Goal: Task Accomplishment & Management: Use online tool/utility

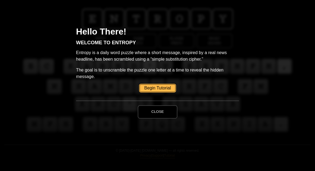
click at [149, 106] on button "Close" at bounding box center [158, 111] width 40 height 13
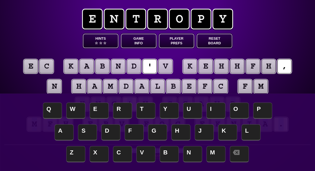
drag, startPoint x: 14, startPoint y: 94, endPoint x: 23, endPoint y: 153, distance: 59.1
click at [25, 155] on div "e n t r o p y Hints ☆ ☆ ☆ Game Info Player Prefs Reset Board e c k a b n d ' v …" at bounding box center [157, 85] width 315 height 171
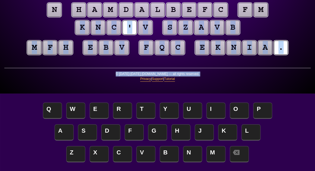
scroll to position [77, 0]
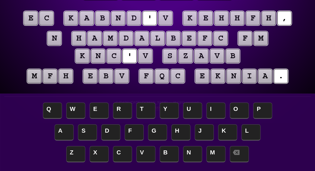
click at [12, 74] on div "e n t r o p y Hints ☆ ☆ ☆ Game Info Player Prefs Reset Board e c k a b n d ' v …" at bounding box center [157, 37] width 315 height 171
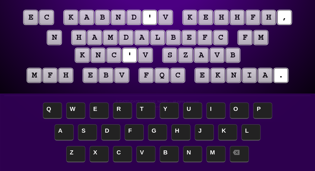
scroll to position [50, 0]
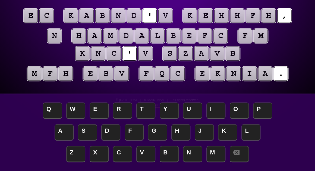
click at [51, 37] on puzzle-tile "n" at bounding box center [54, 36] width 14 height 14
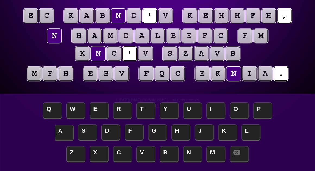
click at [62, 130] on span "A" at bounding box center [64, 133] width 19 height 16
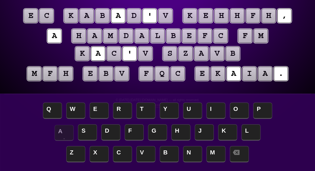
scroll to position [51, 0]
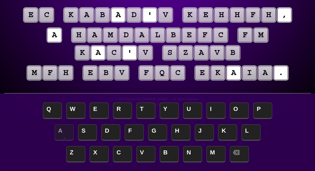
click at [167, 14] on puzzle-tile "v" at bounding box center [165, 15] width 14 height 14
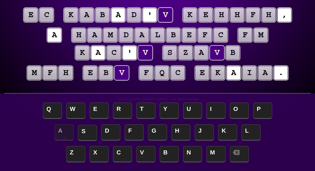
click at [84, 128] on span "S" at bounding box center [87, 133] width 19 height 16
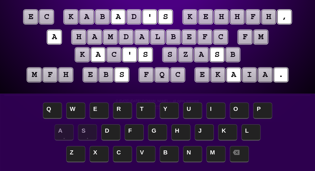
scroll to position [49, 0]
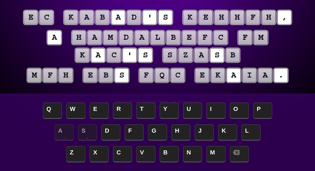
click at [29, 15] on puzzle-tile "e" at bounding box center [31, 17] width 14 height 14
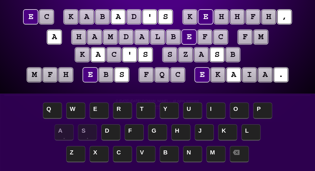
scroll to position [50, 0]
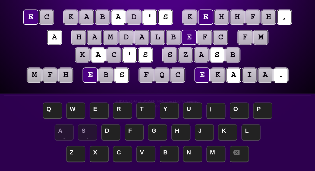
click at [214, 110] on span "I" at bounding box center [215, 111] width 19 height 16
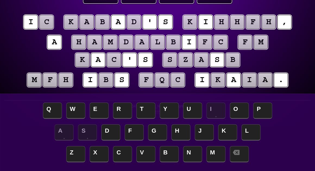
scroll to position [44, 0]
click at [49, 23] on puzzle-tile "c" at bounding box center [46, 22] width 14 height 14
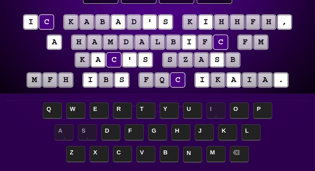
click at [192, 155] on span "N" at bounding box center [192, 154] width 19 height 16
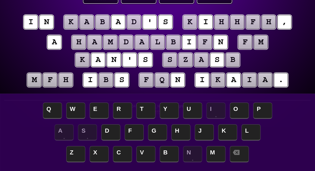
click at [175, 42] on puzzle-tile "b" at bounding box center [173, 42] width 14 height 14
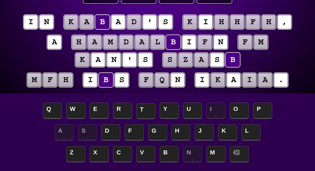
click at [146, 111] on span "T" at bounding box center [145, 111] width 19 height 16
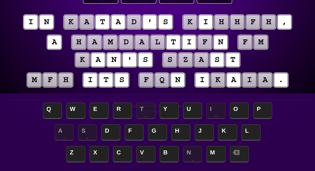
click at [206, 42] on puzzle-tile "f" at bounding box center [205, 42] width 14 height 14
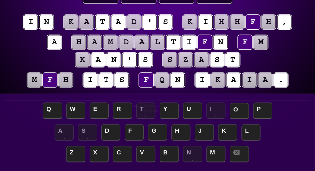
click at [239, 111] on span "O" at bounding box center [239, 111] width 19 height 16
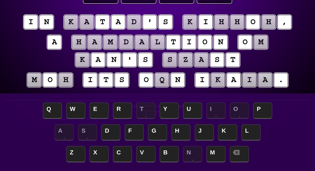
scroll to position [45, 0]
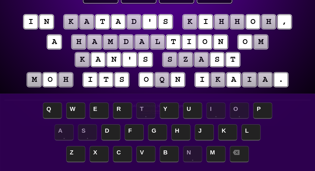
click at [163, 80] on puzzle-tile "q" at bounding box center [162, 79] width 14 height 14
click at [74, 108] on span "W" at bounding box center [75, 111] width 19 height 16
click at [34, 82] on puzzle-tile "m" at bounding box center [34, 79] width 14 height 14
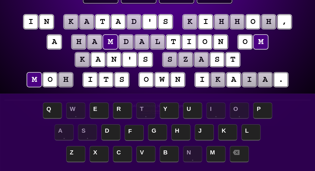
click at [138, 129] on span "F" at bounding box center [134, 133] width 19 height 16
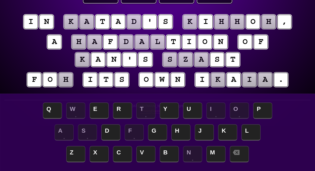
click at [68, 84] on puzzle-tile "h" at bounding box center [66, 79] width 14 height 14
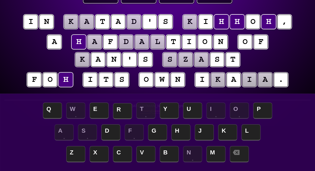
click at [126, 113] on span "R" at bounding box center [122, 111] width 19 height 16
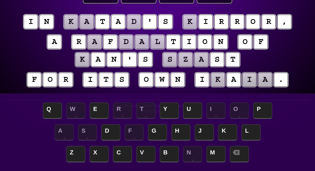
click at [191, 22] on puzzle-tile "k" at bounding box center [190, 22] width 14 height 14
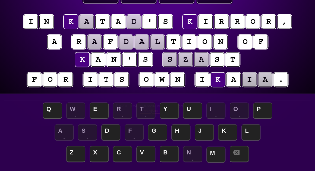
click at [213, 152] on span "M" at bounding box center [215, 154] width 19 height 16
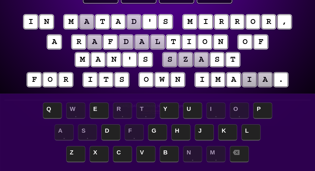
click at [94, 42] on puzzle-tile "a" at bounding box center [94, 42] width 14 height 14
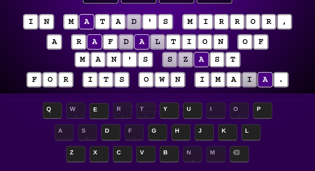
click at [96, 109] on span "E" at bounding box center [99, 111] width 19 height 16
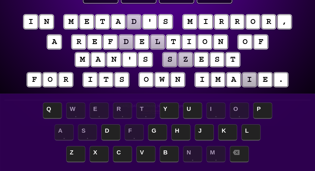
click at [128, 42] on puzzle-tile "d" at bounding box center [126, 42] width 14 height 14
click at [245, 130] on span "L" at bounding box center [250, 133] width 19 height 16
click at [156, 43] on puzzle-tile "l" at bounding box center [157, 42] width 14 height 14
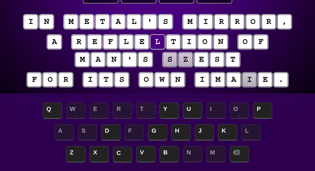
click at [124, 156] on span "C" at bounding box center [122, 154] width 19 height 16
click at [169, 60] on puzzle-tile "s" at bounding box center [170, 59] width 14 height 14
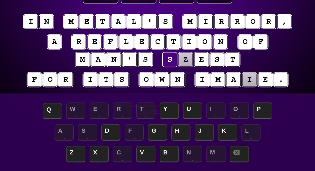
click at [49, 109] on span "Q" at bounding box center [52, 111] width 19 height 16
click at [188, 59] on puzzle-tile "z" at bounding box center [185, 59] width 14 height 14
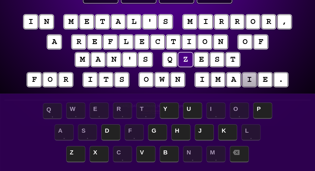
click at [53, 111] on span "Q" at bounding box center [52, 111] width 19 height 16
click at [49, 112] on span "Q" at bounding box center [52, 111] width 19 height 16
drag, startPoint x: 185, startPoint y: 59, endPoint x: 187, endPoint y: 74, distance: 15.5
click at [185, 60] on puzzle-tile "z" at bounding box center [185, 59] width 14 height 14
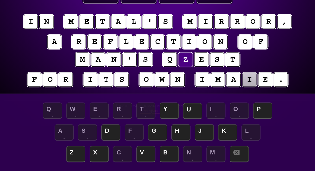
click at [190, 109] on span "U" at bounding box center [192, 111] width 19 height 16
click at [246, 82] on puzzle-tile "i" at bounding box center [249, 79] width 14 height 14
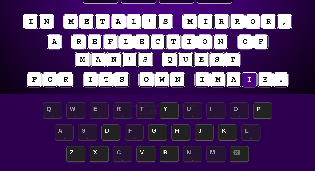
click at [156, 128] on span "G" at bounding box center [157, 132] width 19 height 16
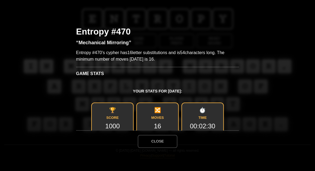
scroll to position [0, 0]
